Goal: Task Accomplishment & Management: Manage account settings

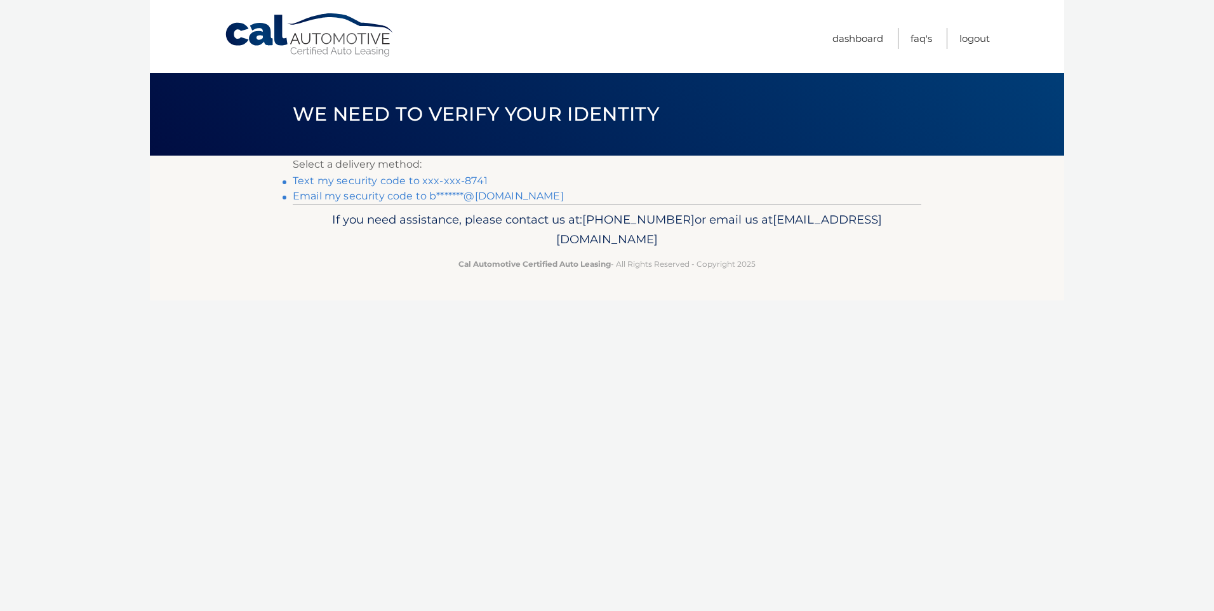
click at [461, 180] on link "Text my security code to xxx-xxx-8741" at bounding box center [390, 181] width 195 height 12
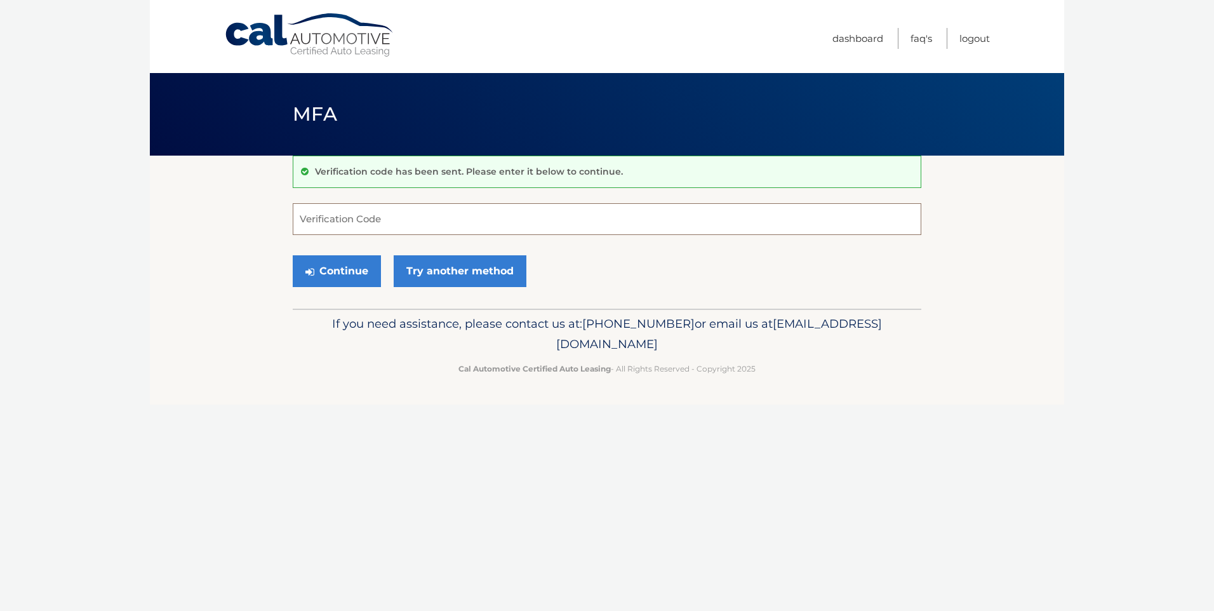
click at [403, 224] on input "Verification Code" at bounding box center [607, 219] width 629 height 32
type input "312270"
click at [337, 276] on button "Continue" at bounding box center [337, 271] width 88 height 32
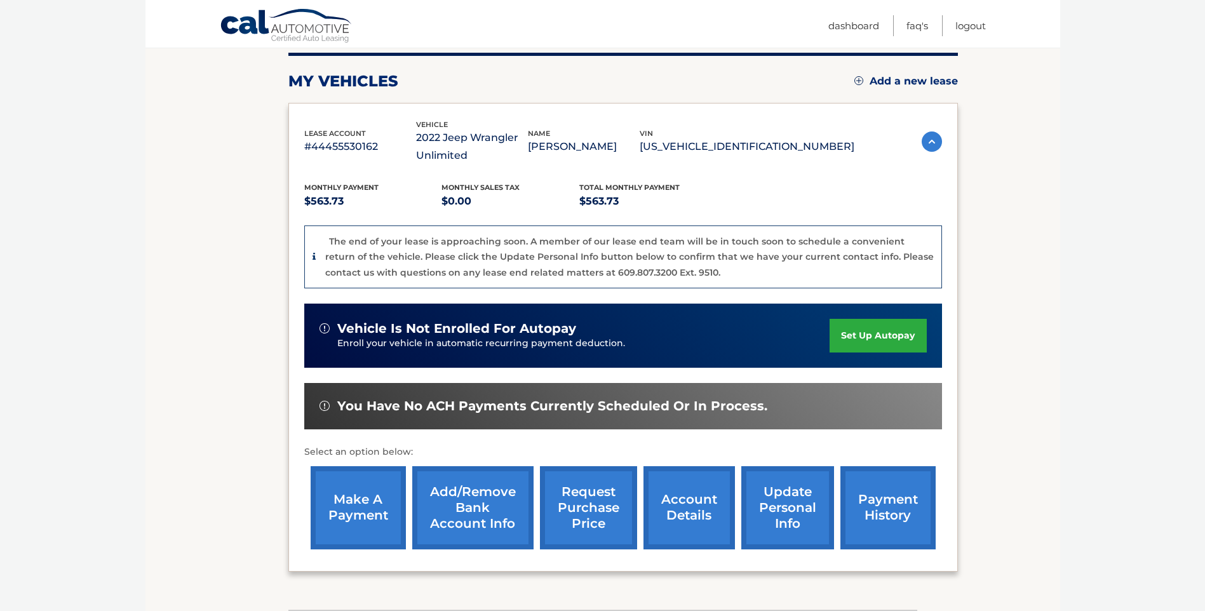
scroll to position [191, 0]
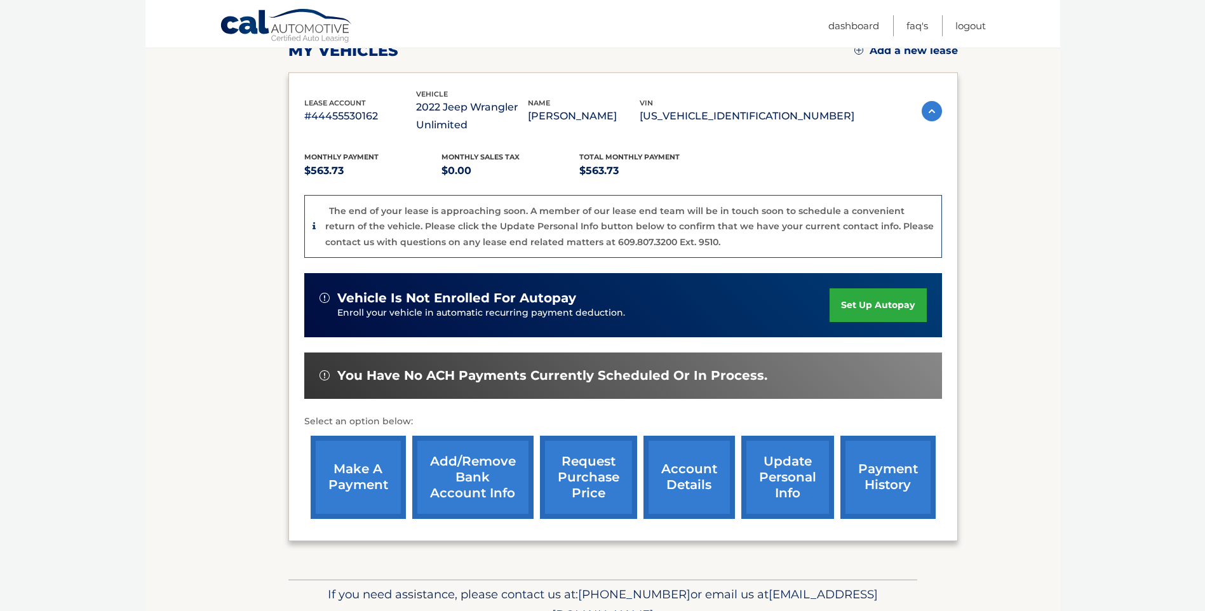
click at [689, 462] on link "account details" at bounding box center [688, 477] width 91 height 83
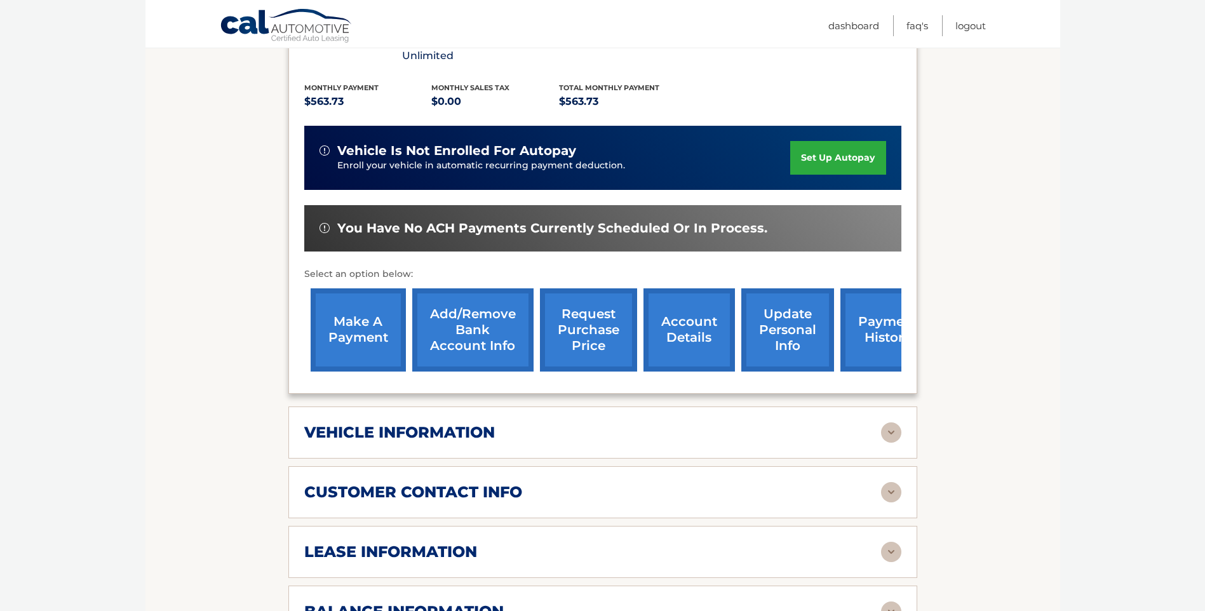
scroll to position [381, 0]
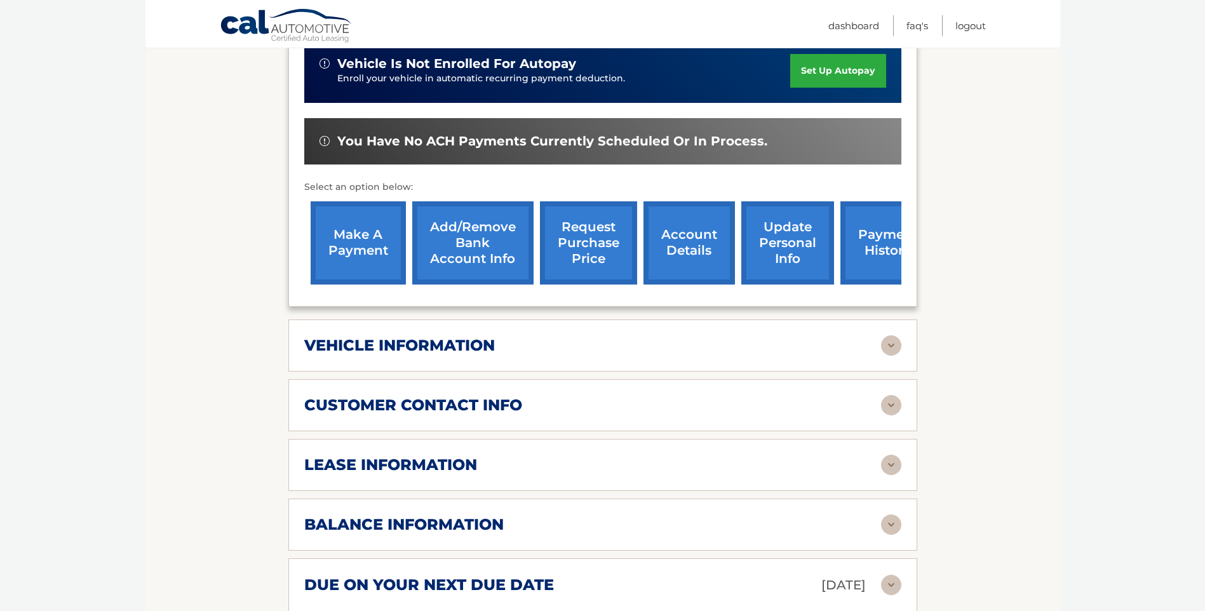
click at [887, 455] on img at bounding box center [891, 465] width 20 height 20
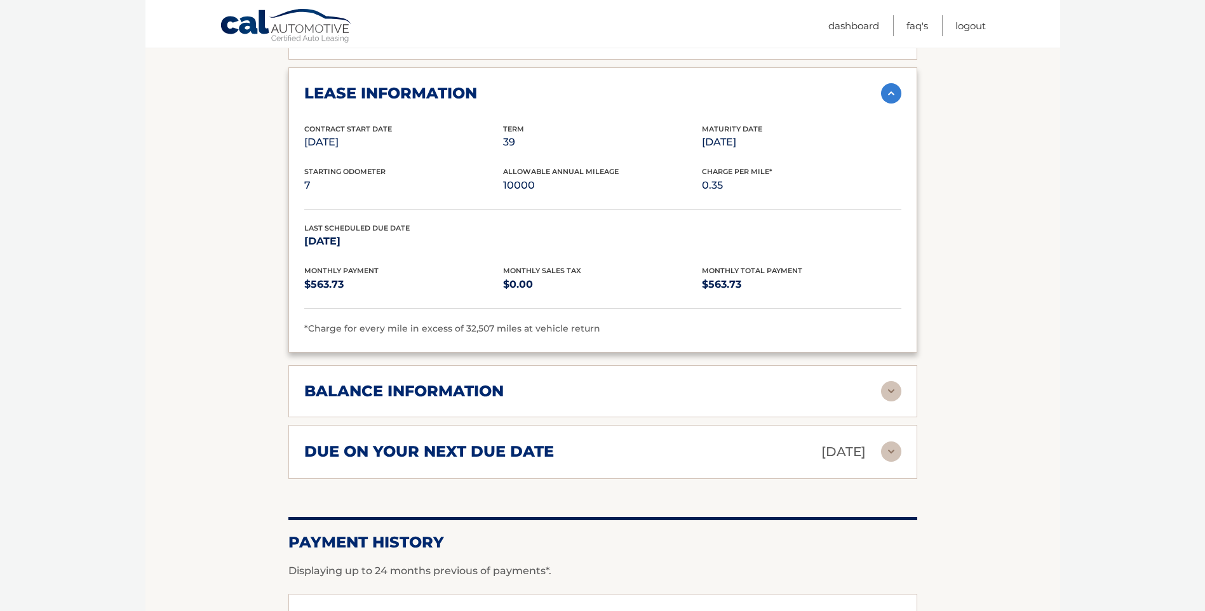
scroll to position [762, 0]
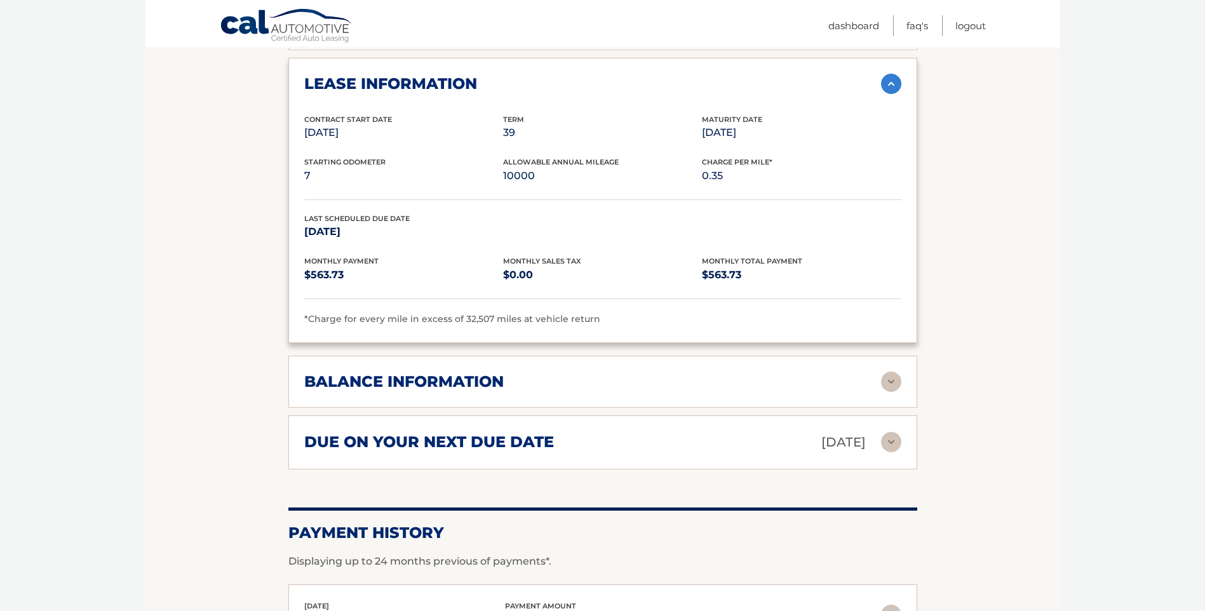
click at [887, 372] on img at bounding box center [891, 382] width 20 height 20
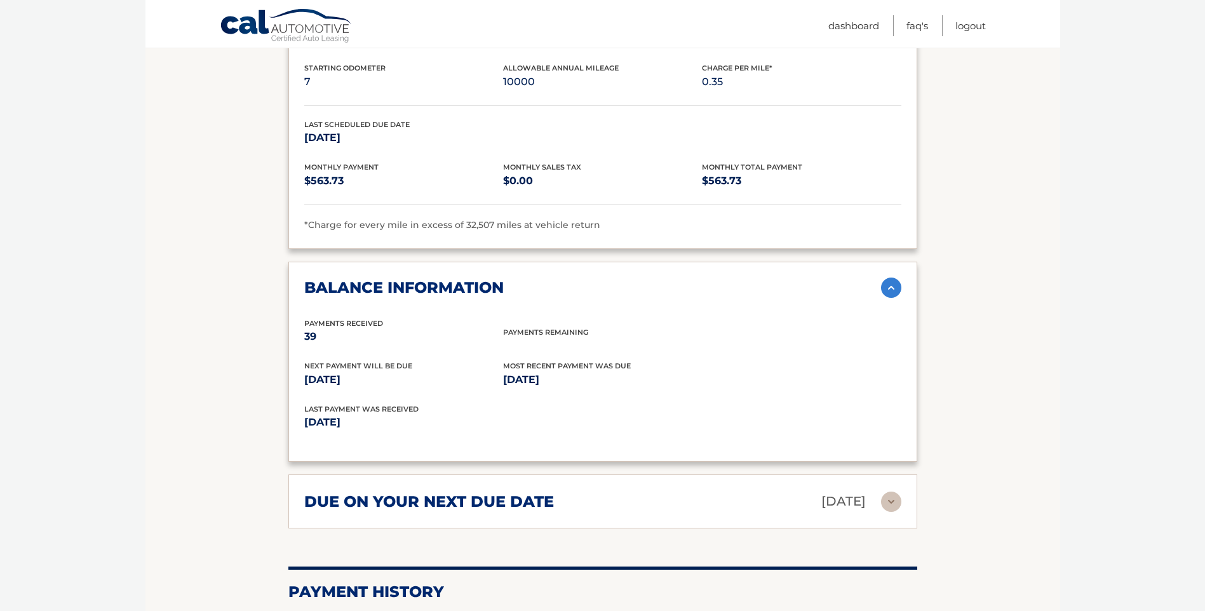
scroll to position [889, 0]
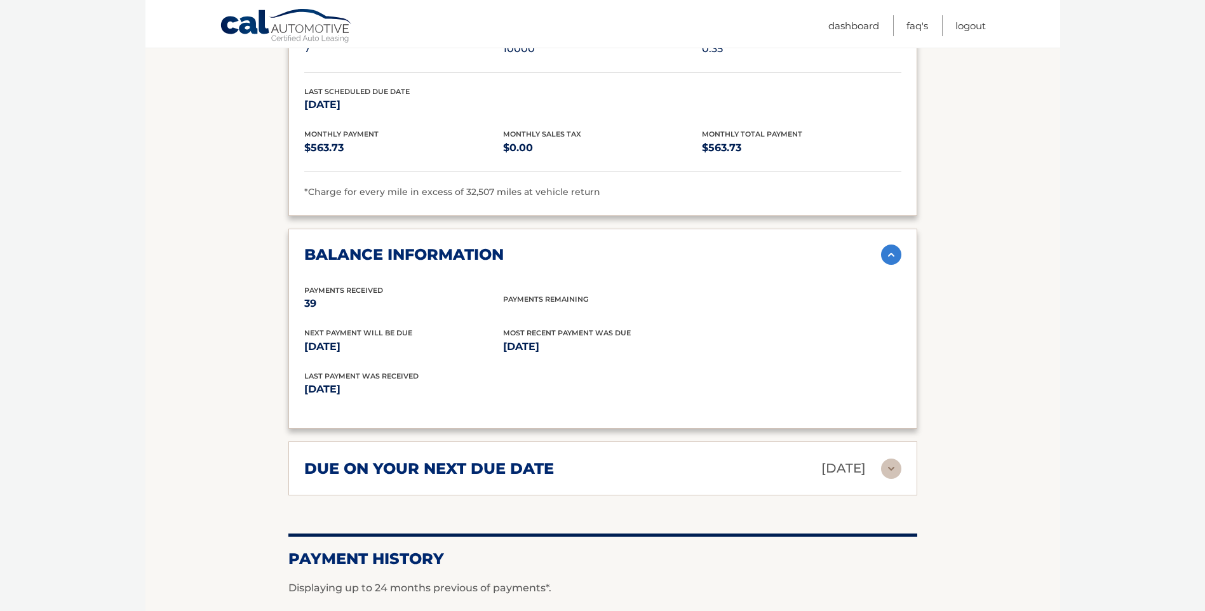
click at [893, 459] on img at bounding box center [891, 469] width 20 height 20
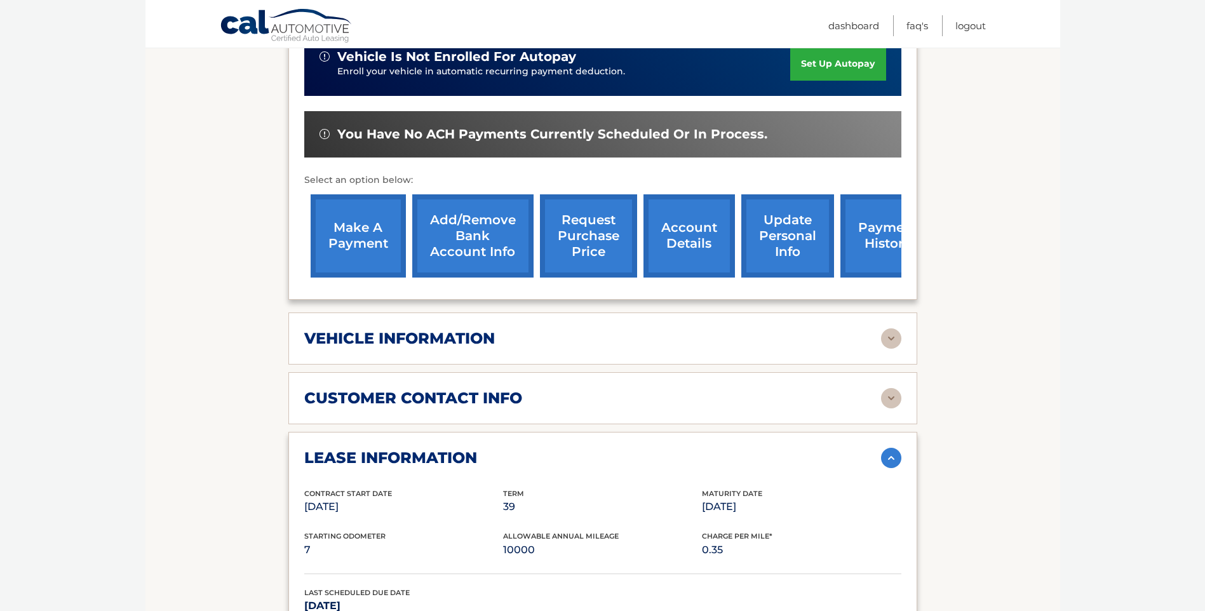
scroll to position [318, 0]
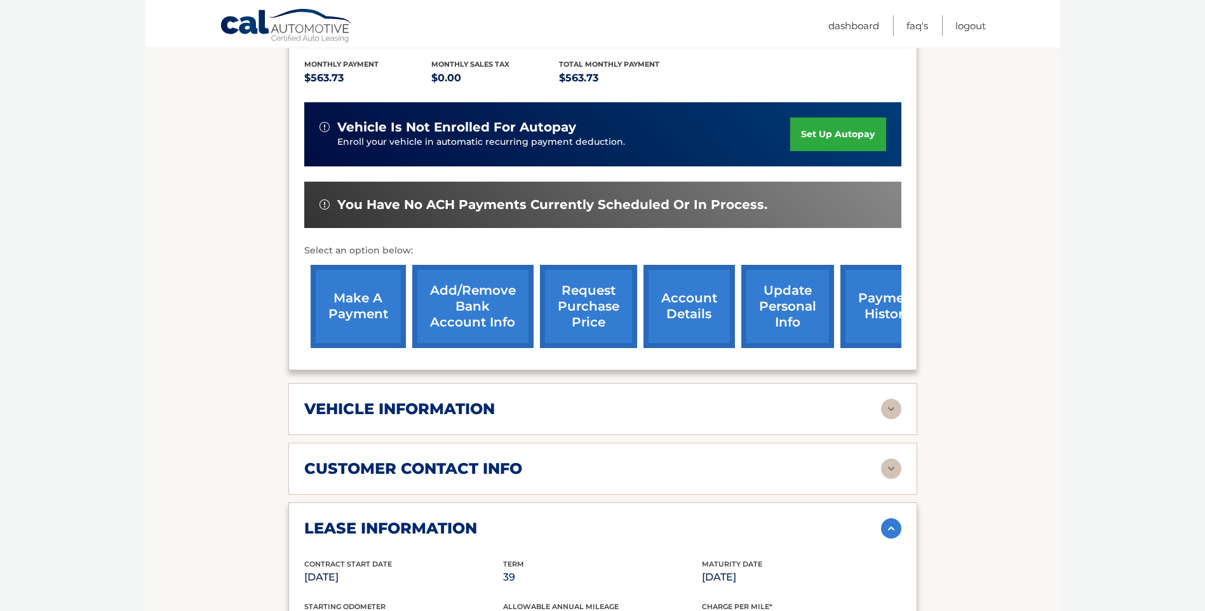
click at [890, 399] on img at bounding box center [891, 409] width 20 height 20
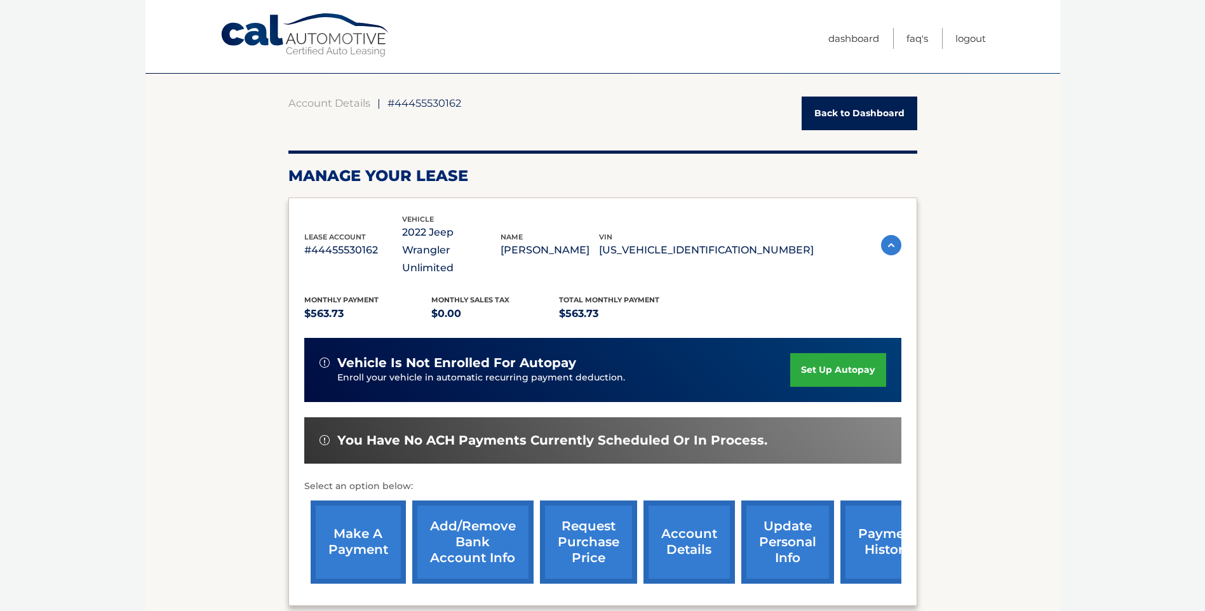
scroll to position [191, 0]
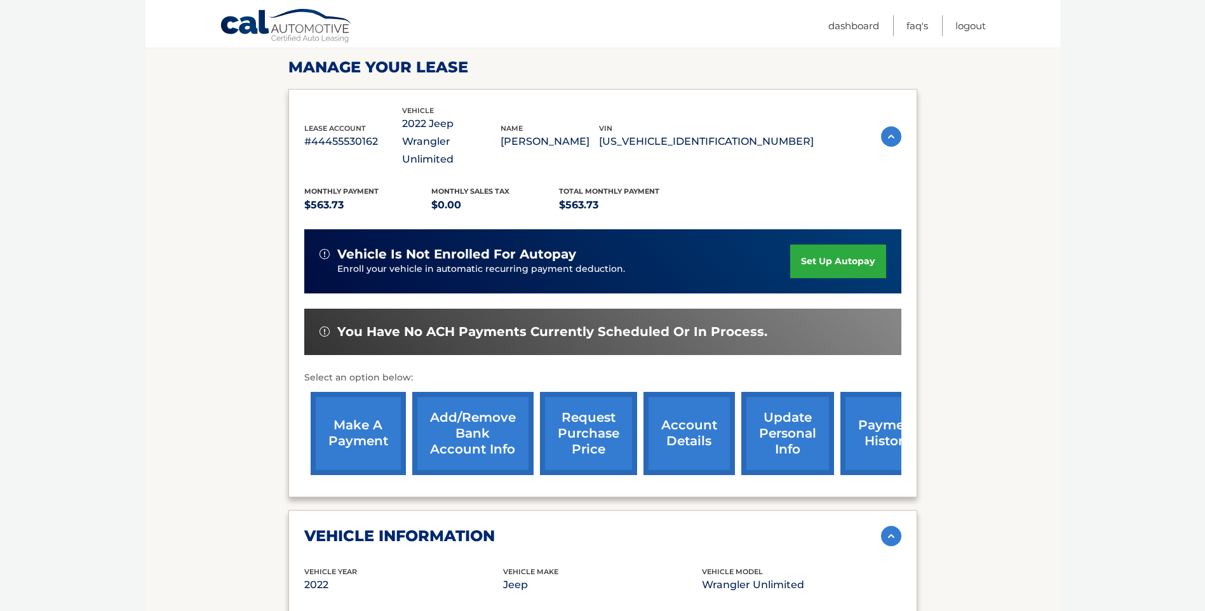
click at [585, 408] on link "request purchase price" at bounding box center [588, 433] width 97 height 83
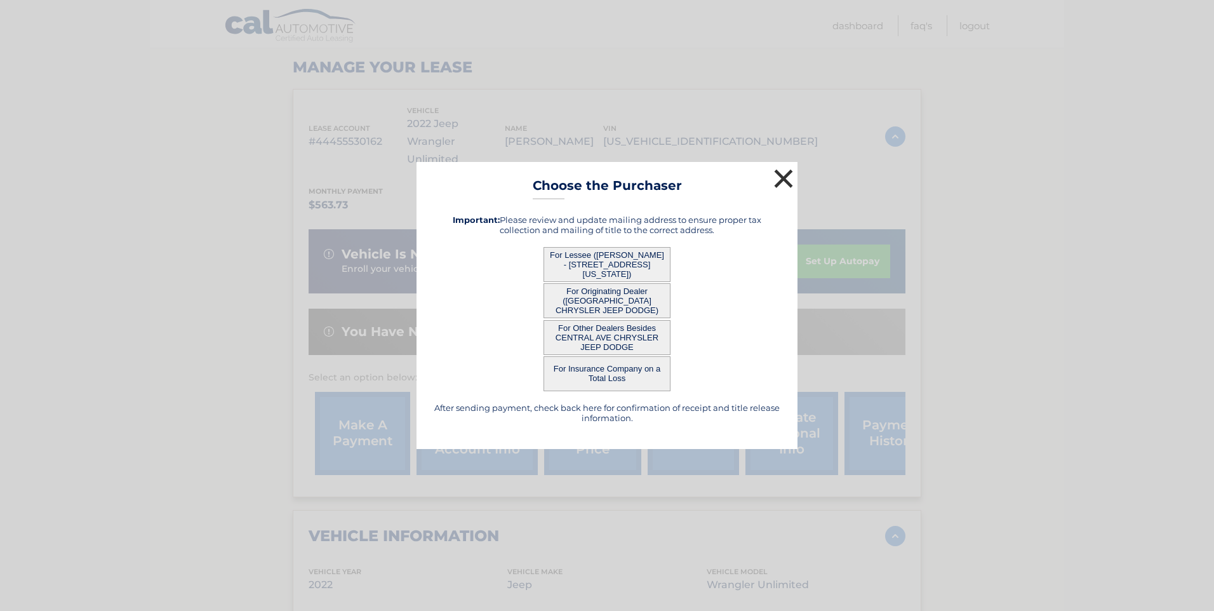
click at [783, 182] on button "×" at bounding box center [783, 178] width 25 height 25
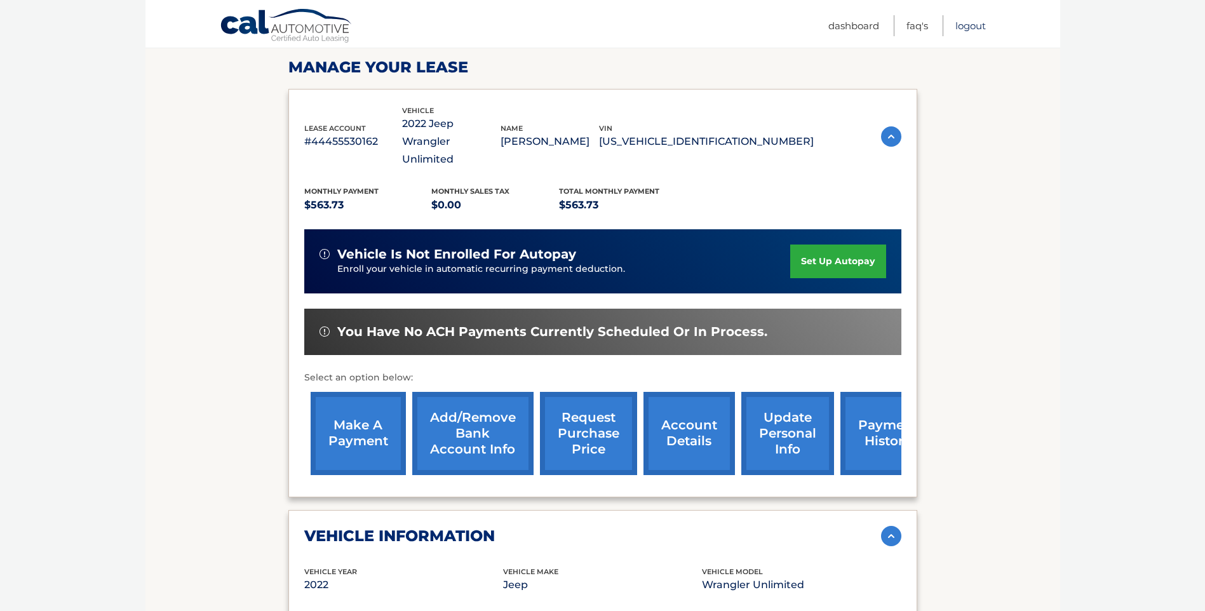
click at [970, 27] on link "Logout" at bounding box center [970, 25] width 30 height 21
